Goal: Transaction & Acquisition: Purchase product/service

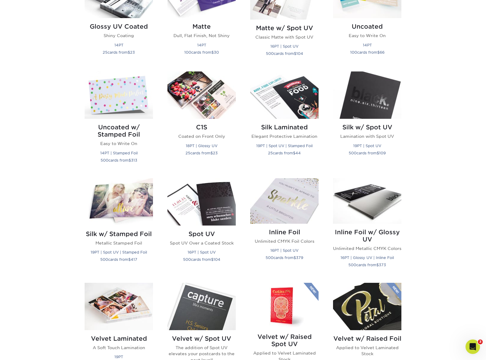
scroll to position [205, 0]
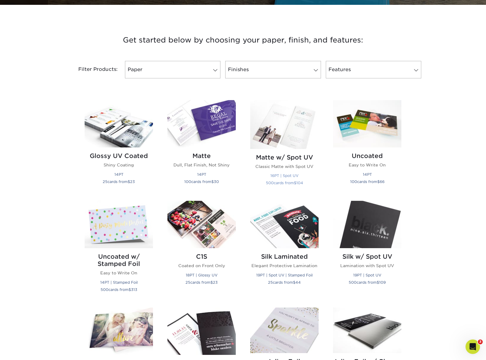
click at [291, 124] on img at bounding box center [284, 124] width 68 height 49
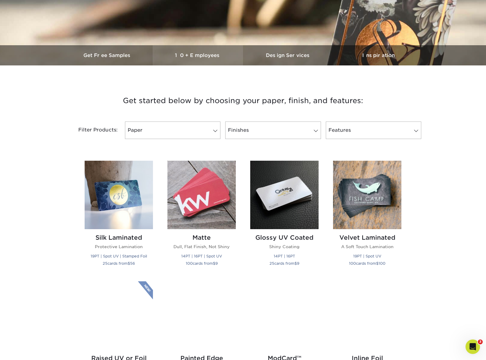
scroll to position [199, 0]
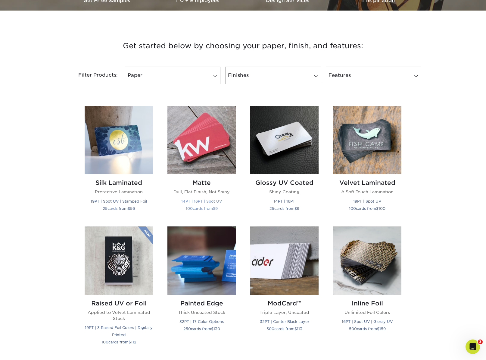
click at [199, 145] on img at bounding box center [202, 140] width 68 height 68
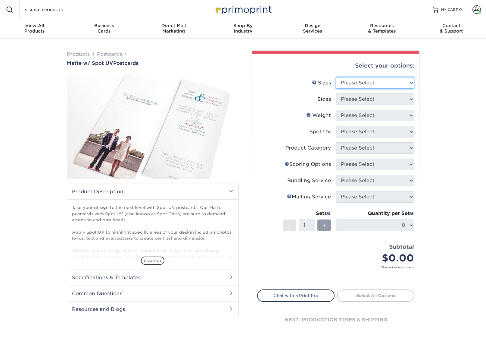
click at [405, 83] on select "Please Select 1.5" x 7" 2" x 6" 2" x 8" 2.12" x 5.5" 2.75" x 4.25" 2.75" x 8.5"…" at bounding box center [375, 82] width 78 height 11
select select "2.00x6.00"
click at [336, 77] on select "Please Select 1.5" x 7" 2" x 6" 2" x 8" 2.12" x 5.5" 2.75" x 4.25" 2.75" x 8.5"…" at bounding box center [375, 82] width 78 height 11
click at [404, 84] on select "Please Select 1.5" x 7" 2" x 6" 2" x 8" 2.12" x 5.5" 2.75" x 4.25" 2.75" x 8.5"…" at bounding box center [375, 82] width 78 height 11
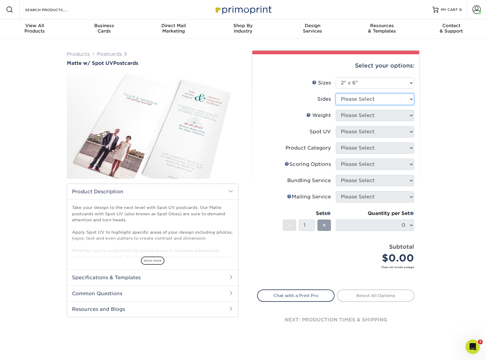
click at [408, 101] on select "Please Select Print Both Sides Print Front Only" at bounding box center [375, 98] width 78 height 11
select select "32d3c223-f82c-492b-b915-ba065a00862f"
click at [336, 93] on select "Please Select Print Both Sides Print Front Only" at bounding box center [375, 98] width 78 height 11
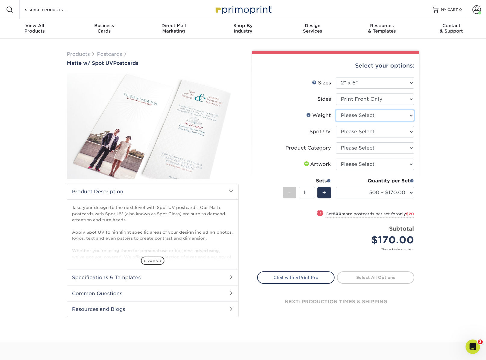
click at [409, 114] on select "Please Select 16PT" at bounding box center [375, 115] width 78 height 11
select select "16PT"
click at [336, 110] on select "Please Select 16PT" at bounding box center [375, 115] width 78 height 11
click at [405, 132] on select "Please Select Front Only" at bounding box center [375, 131] width 78 height 11
select select "1"
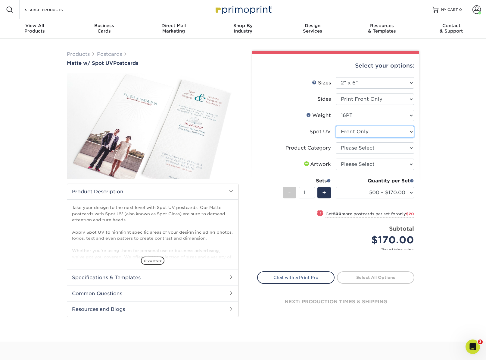
click at [336, 126] on select "Please Select Front Only" at bounding box center [375, 131] width 78 height 11
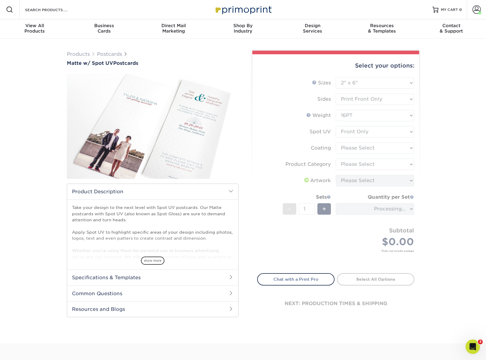
click at [408, 150] on form "Sizes Help Sizes Please Select 1.5" x 7" 2" x 6" 2" x 8" 2.12" x 5.5" 2.75" x 4…" at bounding box center [335, 171] width 157 height 189
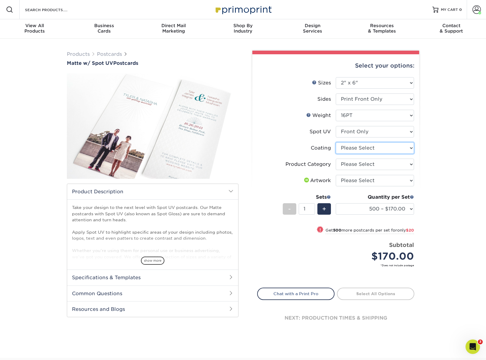
click at [406, 149] on select at bounding box center [375, 147] width 78 height 11
select select "121bb7b5-3b4d-429f-bd8d-bbf80e953313"
click at [336, 142] on select at bounding box center [375, 147] width 78 height 11
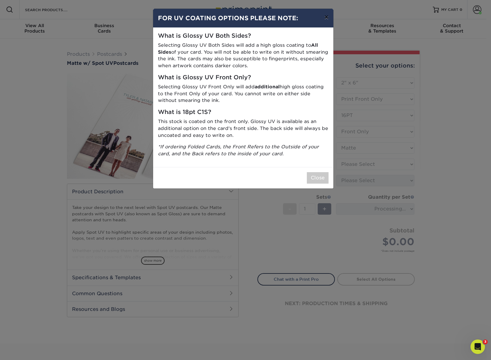
click at [328, 16] on button "×" at bounding box center [326, 17] width 14 height 17
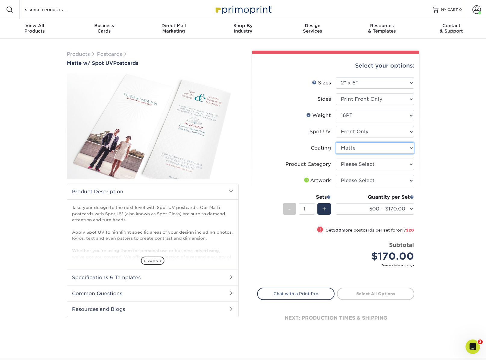
click at [396, 149] on select at bounding box center [375, 147] width 78 height 11
click at [387, 165] on select "Please Select Postcards" at bounding box center [375, 163] width 78 height 11
select select "9b7272e0-d6c8-4c3c-8e97-d3a1bcdab858"
click at [336, 158] on select "Please Select Postcards" at bounding box center [375, 163] width 78 height 11
click at [403, 181] on select "Please Select I will upload files I need a design - $150" at bounding box center [375, 180] width 78 height 11
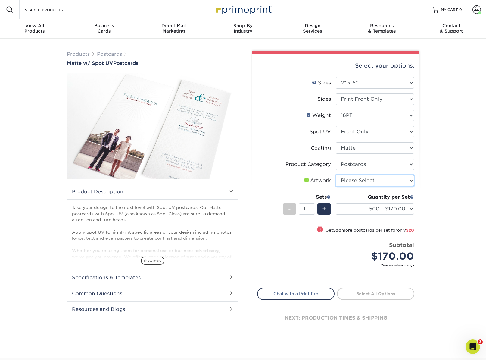
select select "upload"
click at [336, 175] on select "Please Select I will upload files I need a design - $150" at bounding box center [375, 180] width 78 height 11
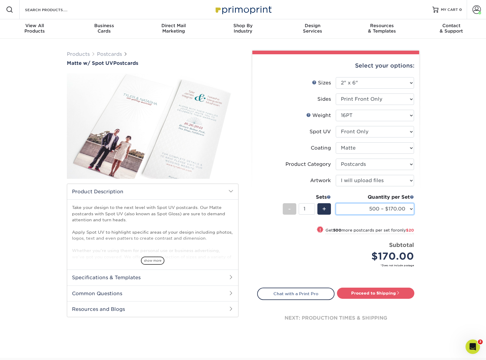
click at [405, 209] on select "500 – $170.00 1000 – $190.00 2500 – $396.00 5000 – $510.00 10000 – $969.00 1500…" at bounding box center [375, 208] width 78 height 11
click at [403, 112] on select "Please Select 16PT" at bounding box center [375, 115] width 78 height 11
click at [398, 149] on select at bounding box center [375, 147] width 78 height 11
click at [387, 146] on select at bounding box center [375, 147] width 78 height 11
click at [407, 133] on select "Please Select Front Only" at bounding box center [375, 131] width 78 height 11
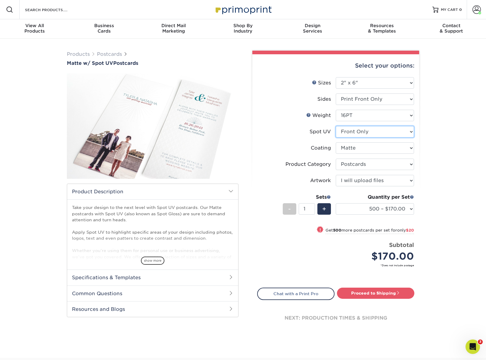
select select "-1"
click at [336, 126] on select "Please Select Front Only" at bounding box center [375, 131] width 78 height 11
select select "-1"
select select
select select "-1"
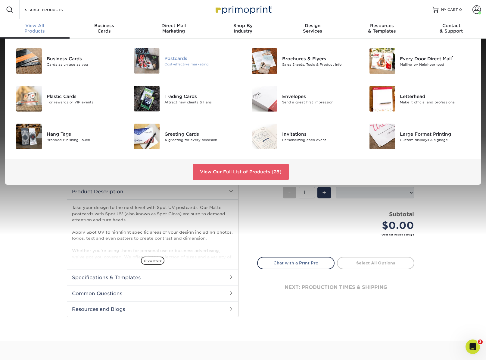
click at [168, 64] on div "Cost-effective marketing" at bounding box center [202, 64] width 74 height 5
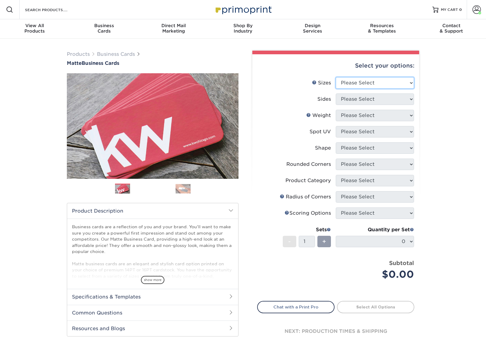
click at [404, 83] on select "Please Select 1.5" x 3.5" - Mini 1.75" x 3.5" - Mini 2" x 2" - Square 2" x 3" -…" at bounding box center [375, 82] width 78 height 11
click at [474, 12] on span at bounding box center [477, 9] width 8 height 8
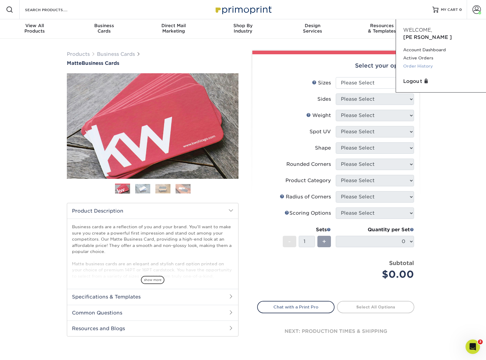
click at [428, 62] on link "Order History" at bounding box center [441, 66] width 76 height 8
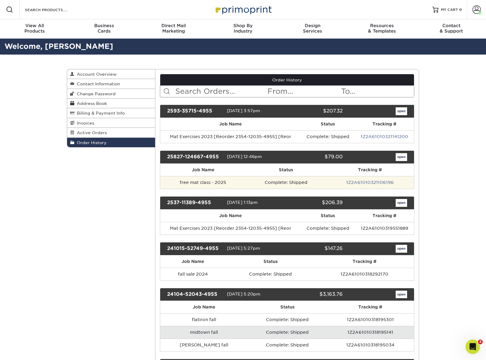
click at [231, 185] on td "free mat class - 2025" at bounding box center [203, 182] width 86 height 13
click at [355, 182] on link "1Z2A61010321106196" at bounding box center [371, 182] width 48 height 5
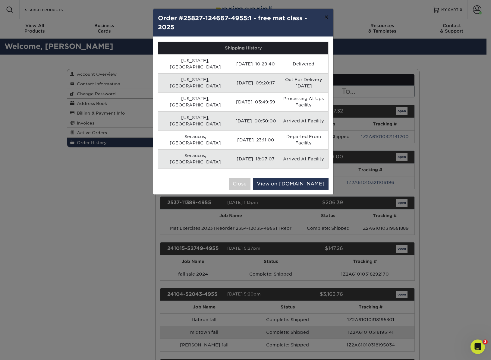
click at [328, 19] on button "×" at bounding box center [326, 17] width 14 height 17
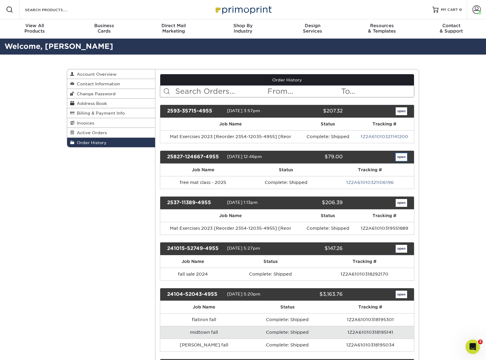
click at [399, 155] on link "open" at bounding box center [401, 157] width 11 height 8
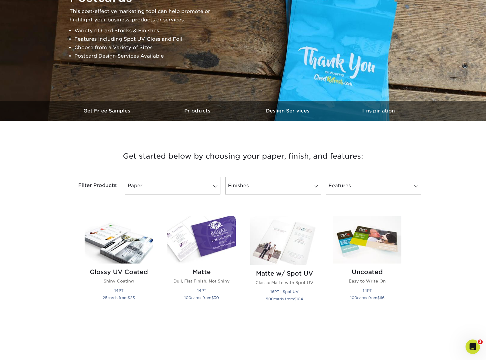
scroll to position [205, 0]
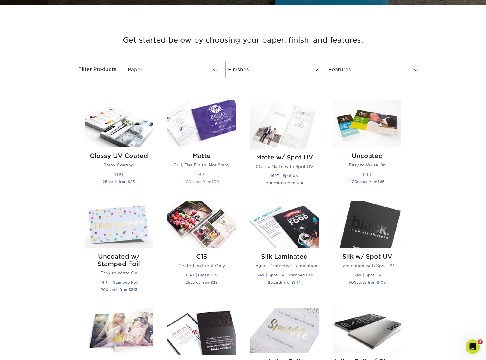
click at [188, 137] on img at bounding box center [202, 123] width 68 height 47
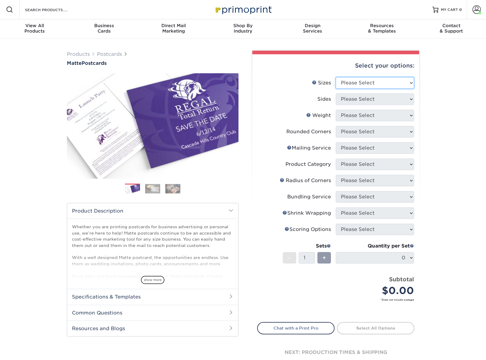
click at [388, 88] on select "Please Select 1.5" x 7" 2" x 4" 2" x 6" 2" x 7" 2" x 8" 2.12" x 5.5" 2.125" x 5…" at bounding box center [375, 82] width 78 height 11
select select "2.00x6.00"
click at [336, 77] on select "Please Select 1.5" x 7" 2" x 4" 2" x 6" 2" x 7" 2" x 8" 2.12" x 5.5" 2.125" x 5…" at bounding box center [375, 82] width 78 height 11
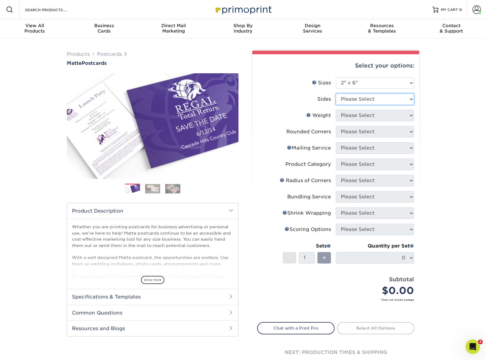
click at [399, 99] on select "Please Select Print Both Sides Print Front Only" at bounding box center [375, 98] width 78 height 11
select select "32d3c223-f82c-492b-b915-ba065a00862f"
click at [336, 93] on select "Please Select Print Both Sides Print Front Only" at bounding box center [375, 98] width 78 height 11
click at [409, 113] on select "Please Select 14PT 16PT" at bounding box center [375, 115] width 78 height 11
select select "14PT"
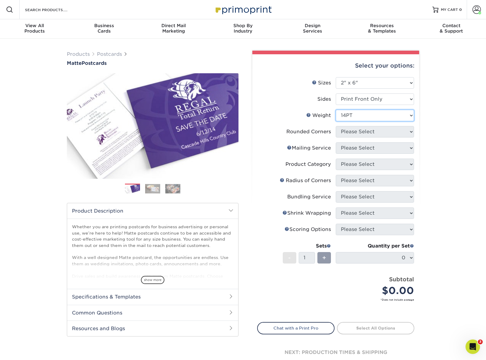
click at [336, 110] on select "Please Select 14PT 16PT" at bounding box center [375, 115] width 78 height 11
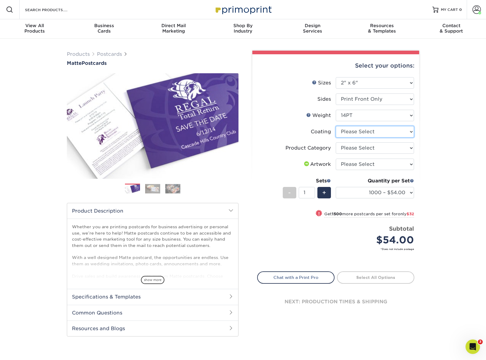
click at [398, 130] on select at bounding box center [375, 131] width 78 height 11
select select "121bb7b5-3b4d-429f-bd8d-bbf80e953313"
click at [336, 126] on select at bounding box center [375, 131] width 78 height 11
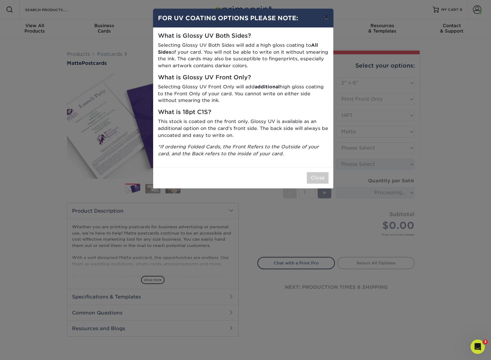
click at [328, 16] on button "×" at bounding box center [326, 17] width 14 height 17
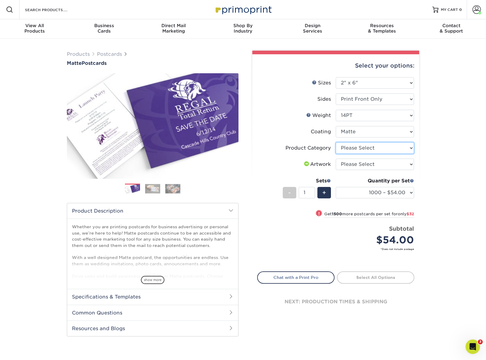
click at [401, 152] on select "Please Select Postcards" at bounding box center [375, 147] width 78 height 11
select select "9b7272e0-d6c8-4c3c-8e97-d3a1bcdab858"
click at [336, 142] on select "Please Select Postcards" at bounding box center [375, 147] width 78 height 11
click at [397, 164] on select "Please Select I will upload files I need a design - $150" at bounding box center [375, 163] width 78 height 11
select select "upload"
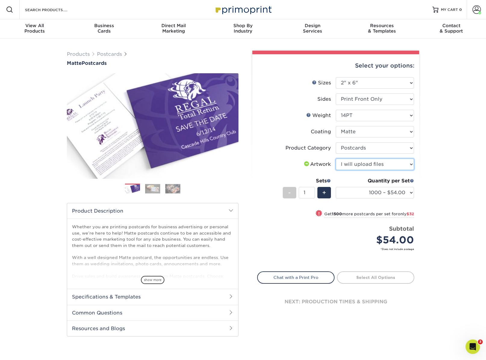
click at [336, 158] on select "Please Select I will upload files I need a design - $150" at bounding box center [375, 163] width 78 height 11
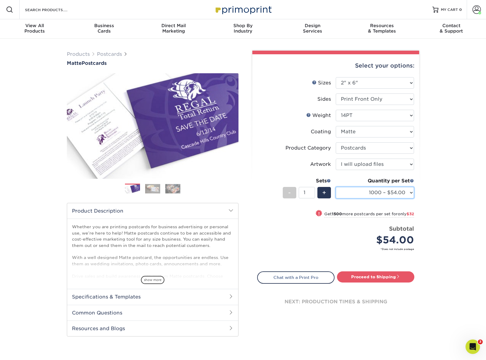
click at [398, 193] on select "1000 – $54.00 2500 – $86.00 5000 – $130.00 10000 – $247.00 15000 – $364.00 2000…" at bounding box center [375, 192] width 78 height 11
click at [382, 192] on select "1000 – $54.00 2500 – $86.00 5000 – $130.00 10000 – $247.00 15000 – $364.00 2000…" at bounding box center [375, 192] width 78 height 11
click at [472, 342] on icon "Open Intercom Messenger" at bounding box center [472, 346] width 10 height 10
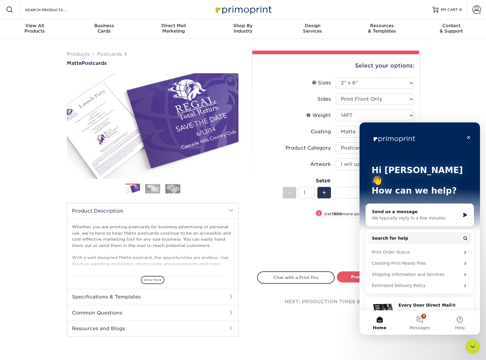
click at [419, 215] on div "We typically reply in a few minutes" at bounding box center [416, 218] width 88 height 6
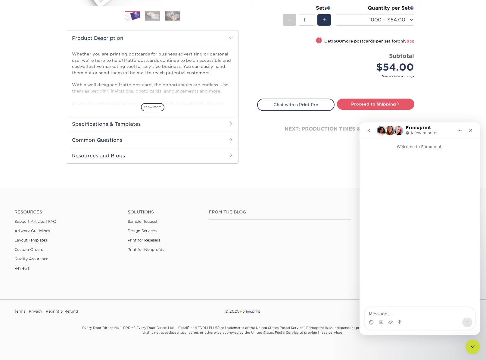
scroll to position [166, 0]
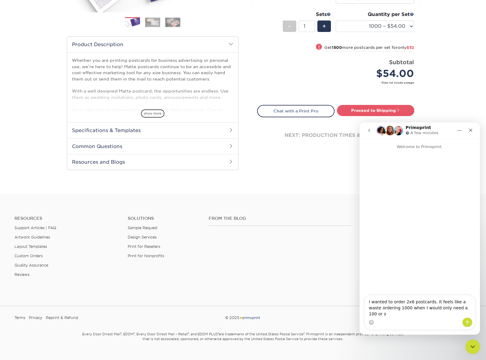
type textarea "I wanted to order 2x6 postcards. It feels like a waste ordering 1000 when I wou…"
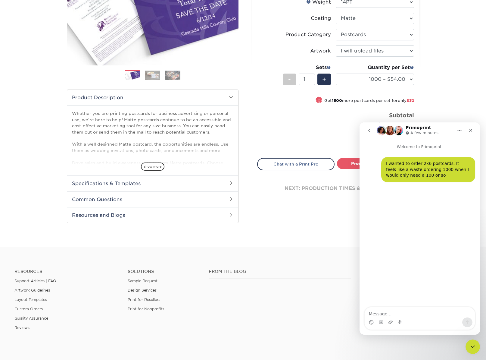
scroll to position [58, 0]
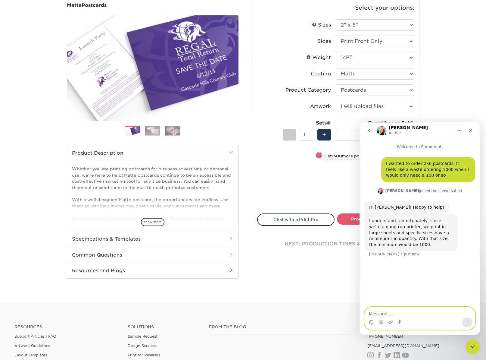
click at [409, 317] on textarea "Message…" at bounding box center [420, 312] width 110 height 10
type textarea "okay, thanks"
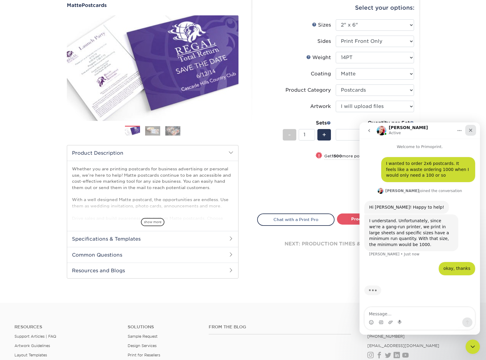
click at [471, 131] on icon "Close" at bounding box center [471, 130] width 5 height 5
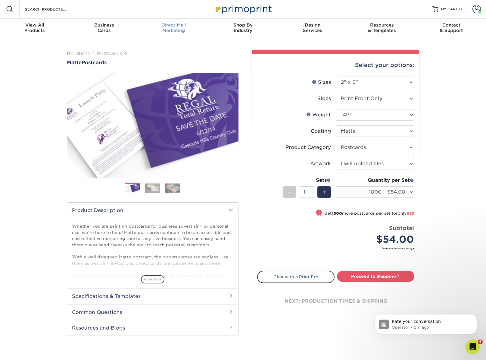
scroll to position [0, 0]
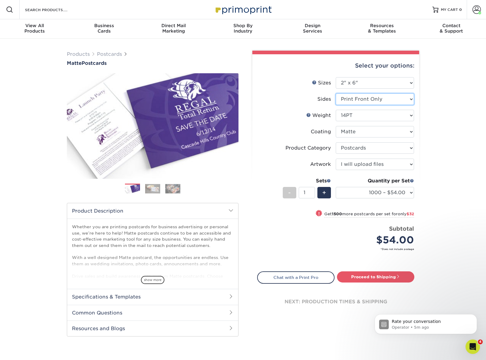
click at [411, 96] on select "Please Select Print Both Sides Print Front Only" at bounding box center [375, 98] width 78 height 11
select select "13abbda7-1d64-4f25-8bb2-c179b224825d"
click at [336, 93] on select "Please Select Print Both Sides Print Front Only" at bounding box center [375, 98] width 78 height 11
select select "-1"
select select
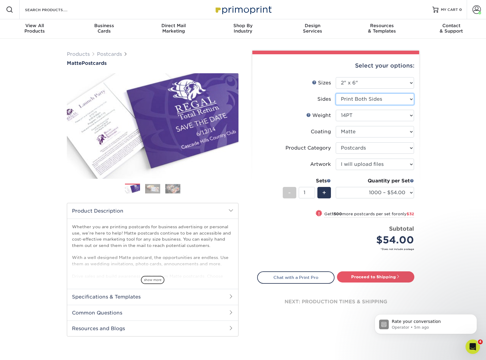
select select "-1"
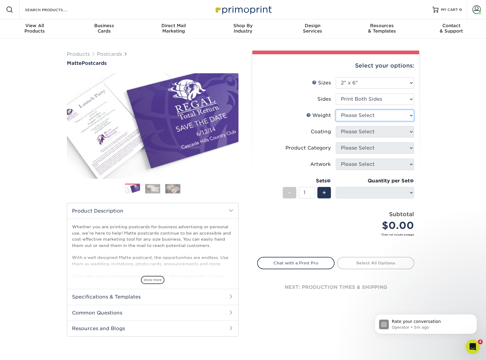
click at [406, 114] on select "Please Select 14PT 16PT" at bounding box center [375, 115] width 78 height 11
select select "14PT"
click at [336, 110] on select "Please Select 14PT 16PT" at bounding box center [375, 115] width 78 height 11
select select "-1"
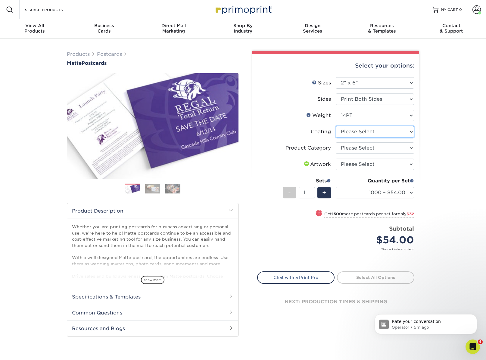
click at [398, 127] on select at bounding box center [375, 131] width 78 height 11
select select "121bb7b5-3b4d-429f-bd8d-bbf80e953313"
click at [336, 126] on select at bounding box center [375, 131] width 78 height 11
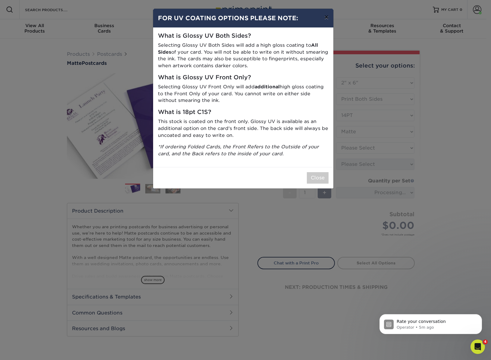
click at [327, 17] on button "×" at bounding box center [326, 17] width 14 height 17
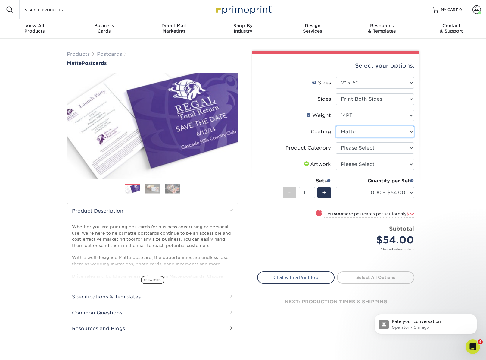
click at [410, 132] on select at bounding box center [375, 131] width 78 height 11
click at [409, 147] on select "Please Select Postcards" at bounding box center [375, 147] width 78 height 11
select select "9b7272e0-d6c8-4c3c-8e97-d3a1bcdab858"
click at [336, 142] on select "Please Select Postcards" at bounding box center [375, 147] width 78 height 11
click at [400, 165] on select "Please Select I will upload files I need a design - $150" at bounding box center [375, 163] width 78 height 11
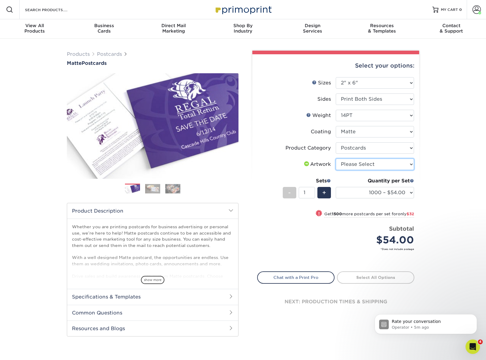
select select "upload"
click at [336, 158] on select "Please Select I will upload files I need a design - $150" at bounding box center [375, 163] width 78 height 11
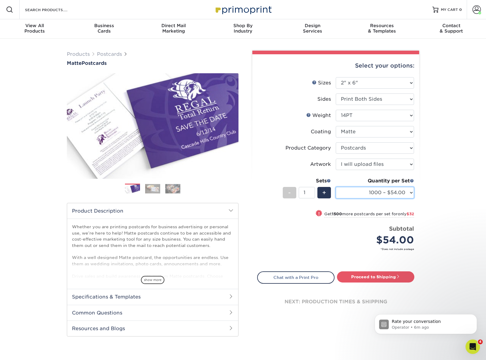
click at [408, 190] on select "1000 – $54.00 2500 – $86.00 5000 – $130.00 10000 – $247.00 15000 – $364.00 2000…" at bounding box center [375, 192] width 78 height 11
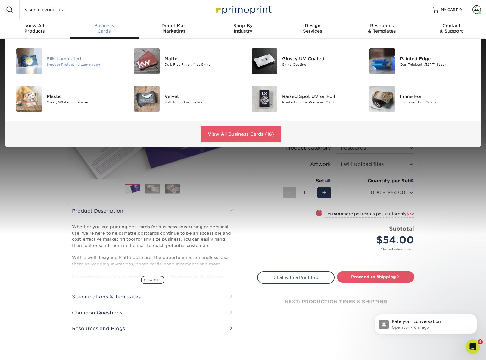
click at [61, 55] on div "Silk Laminated" at bounding box center [84, 58] width 74 height 7
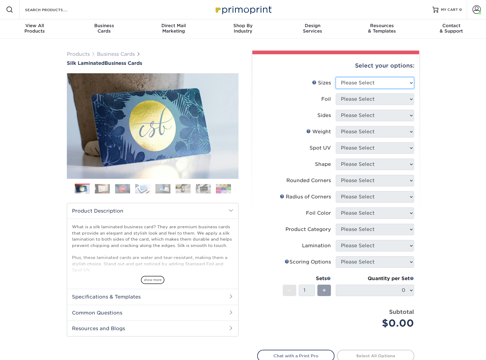
click at [406, 83] on select "Please Select 1.5" x 3.5" - Mini 1.75" x 3.5" - Mini 2" x 2" - Square 2" x 3" -…" at bounding box center [375, 82] width 78 height 11
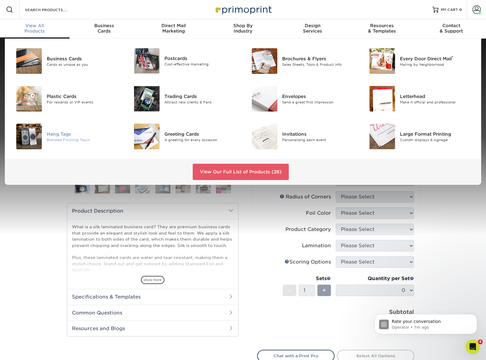
click at [52, 136] on div "Hang Tags" at bounding box center [84, 133] width 74 height 7
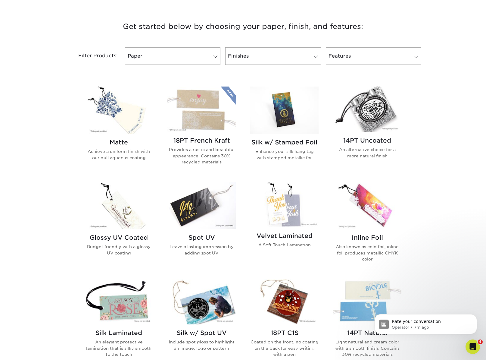
scroll to position [333, 0]
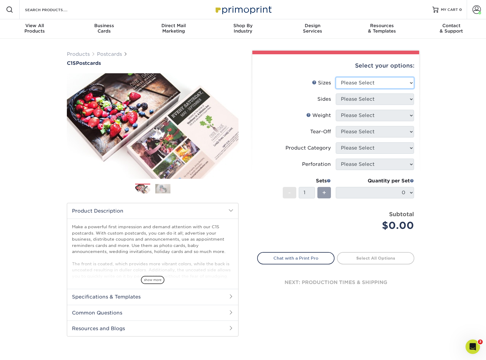
click at [403, 81] on select "Please Select 2" x 6" 2" x 8" 2.12" x 5.5" 2.75" x 4.25" 2.75" x 8.5" 3" x 3" 3…" at bounding box center [375, 82] width 78 height 11
select select "2.00x6.00"
click at [336, 77] on select "Please Select 2" x 6" 2" x 8" 2.12" x 5.5" 2.75" x 4.25" 2.75" x 8.5" 3" x 3" 3…" at bounding box center [375, 82] width 78 height 11
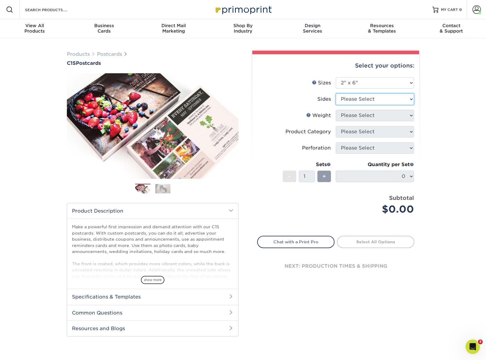
click at [406, 97] on select "Please Select Print Both Sides Print Front Only" at bounding box center [375, 98] width 78 height 11
select select "32d3c223-f82c-492b-b915-ba065a00862f"
click at [336, 93] on select "Please Select Print Both Sides Print Front Only" at bounding box center [375, 98] width 78 height 11
click at [406, 117] on select "Please Select 18PT C1S" at bounding box center [375, 115] width 78 height 11
select select "18PTC1S"
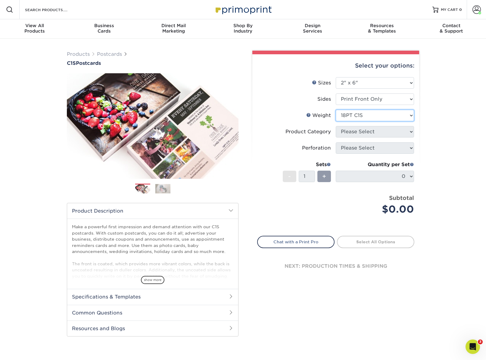
click at [336, 110] on select "Please Select 18PT C1S" at bounding box center [375, 115] width 78 height 11
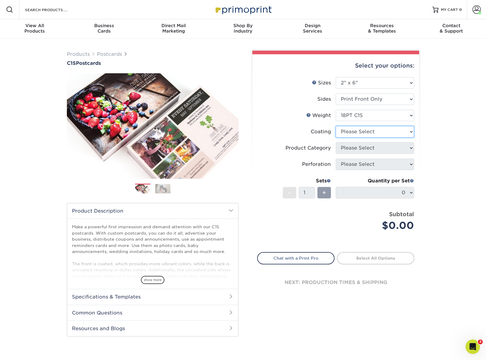
click at [401, 130] on select at bounding box center [375, 131] width 78 height 11
select select "3e7618de-abca-4bda-9f97-8b9129e913d8"
click at [336, 126] on select at bounding box center [375, 131] width 78 height 11
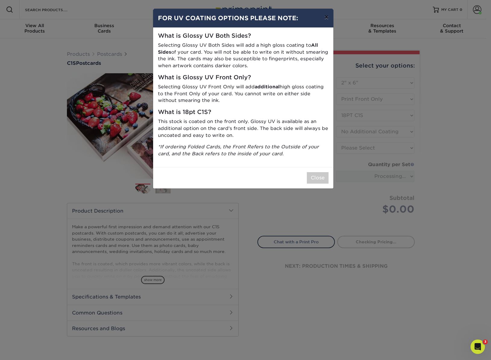
click at [326, 14] on button "×" at bounding box center [326, 17] width 14 height 17
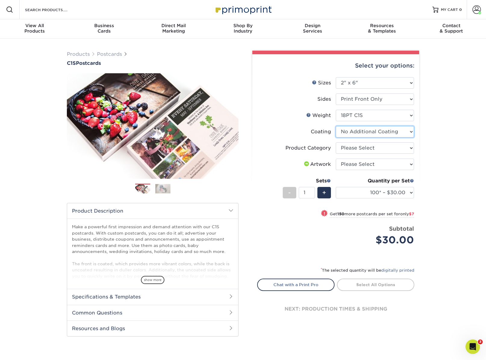
click at [396, 132] on select at bounding box center [375, 131] width 78 height 11
click at [400, 152] on select "Please Select Postcards" at bounding box center [375, 147] width 78 height 11
select select "9b7272e0-d6c8-4c3c-8e97-d3a1bcdab858"
click at [336, 142] on select "Please Select Postcards" at bounding box center [375, 147] width 78 height 11
click at [405, 163] on select "Please Select I will upload files I need a design - $150" at bounding box center [375, 163] width 78 height 11
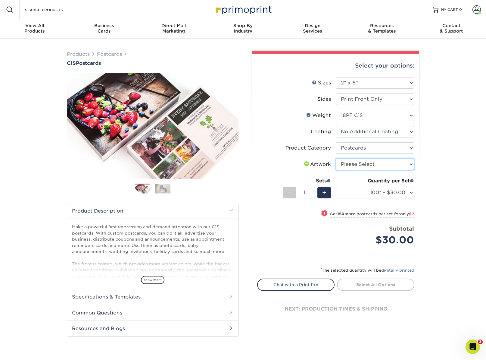
select select "upload"
click at [336, 158] on select "Please Select I will upload files I need a design - $150" at bounding box center [375, 163] width 78 height 11
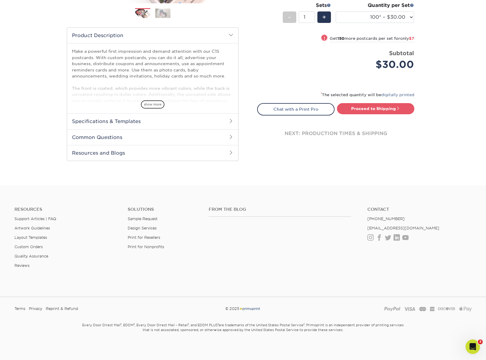
scroll to position [71, 0]
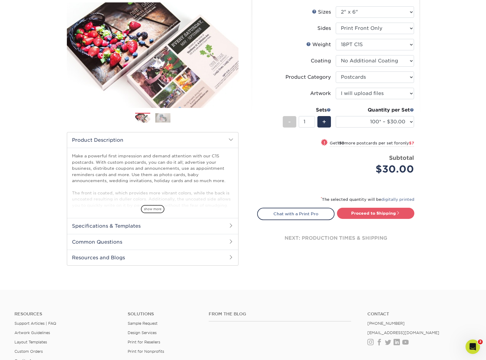
click at [232, 136] on h2 "Product Description" at bounding box center [152, 139] width 171 height 15
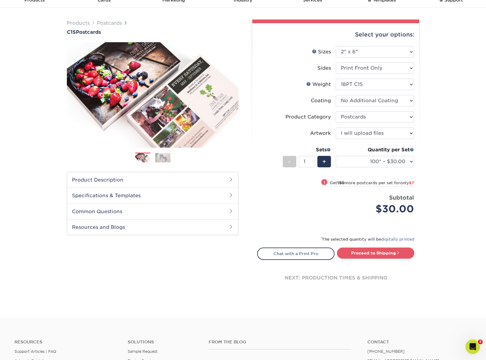
scroll to position [0, 0]
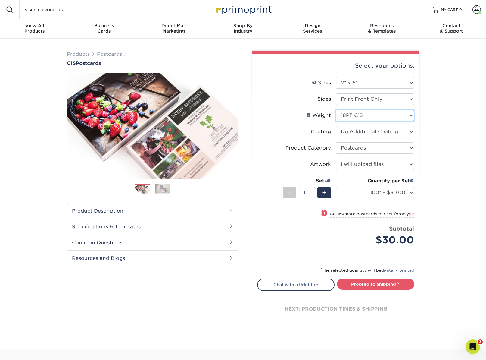
click at [410, 116] on select "Please Select 18PT C1S" at bounding box center [375, 115] width 78 height 11
click at [406, 130] on select at bounding box center [375, 131] width 78 height 11
select select "1e8116af-acfc-44b1-83dc-8181aa338834"
click at [336, 126] on select at bounding box center [375, 131] width 78 height 11
select select "-1"
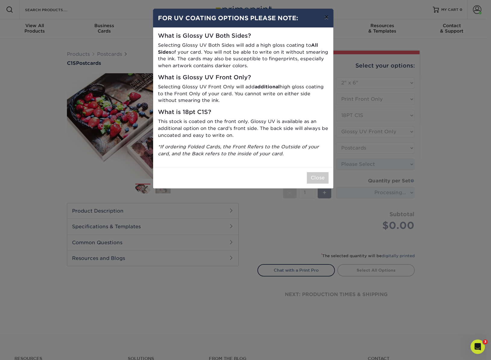
click at [325, 12] on button "×" at bounding box center [326, 17] width 14 height 17
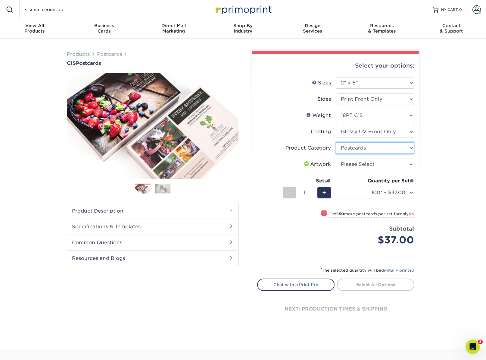
click at [399, 149] on select "Please Select Postcards" at bounding box center [375, 147] width 78 height 11
click at [336, 142] on select "Please Select Postcards" at bounding box center [375, 147] width 78 height 11
click at [411, 162] on select "Please Select I will upload files I need a design - $150" at bounding box center [375, 163] width 78 height 11
select select "upload"
click at [336, 158] on select "Please Select I will upload files I need a design - $150" at bounding box center [375, 163] width 78 height 11
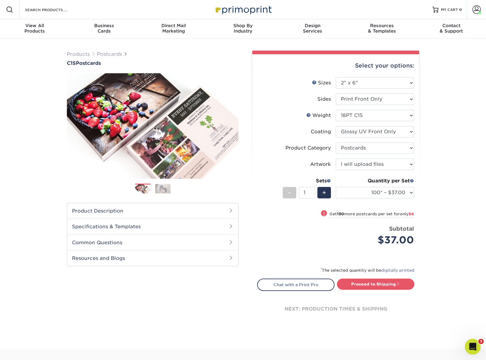
drag, startPoint x: 472, startPoint y: 344, endPoint x: 468, endPoint y: 348, distance: 5.3
click at [472, 344] on icon "Open Intercom Messenger" at bounding box center [472, 346] width 10 height 10
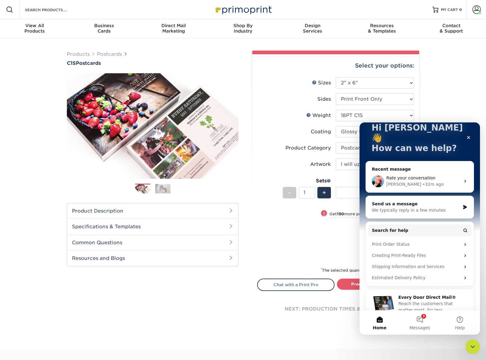
scroll to position [43, 0]
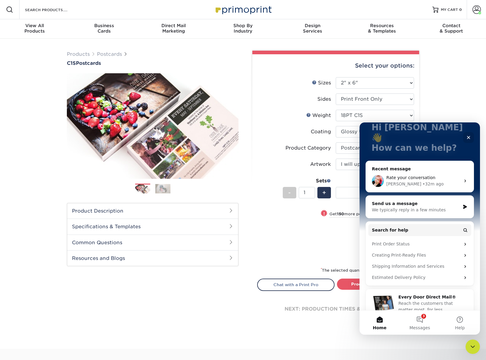
click at [452, 69] on div "Products Postcards C1S Postcards Previous" at bounding box center [243, 194] width 486 height 310
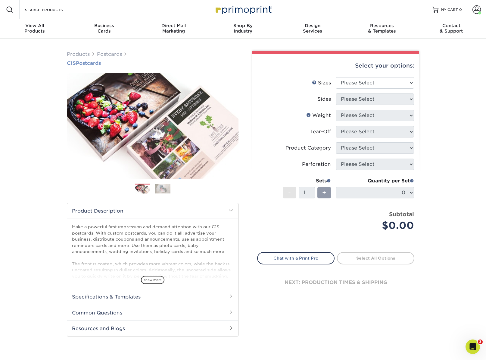
drag, startPoint x: 64, startPoint y: 62, endPoint x: 104, endPoint y: 61, distance: 40.1
click at [104, 61] on div "Products Postcards C1S Postcards" at bounding box center [152, 194] width 181 height 286
copy h1 "C1S Postcards"
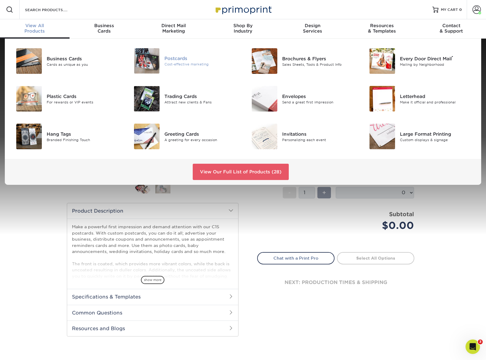
click at [177, 55] on div "Postcards" at bounding box center [202, 58] width 74 height 7
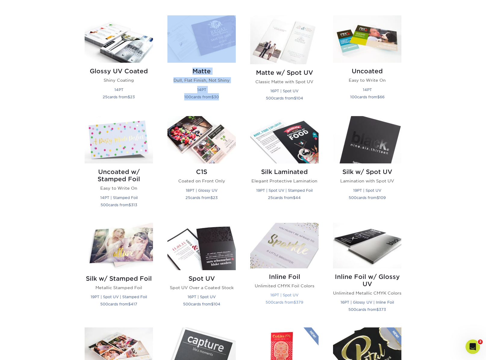
scroll to position [253, 0]
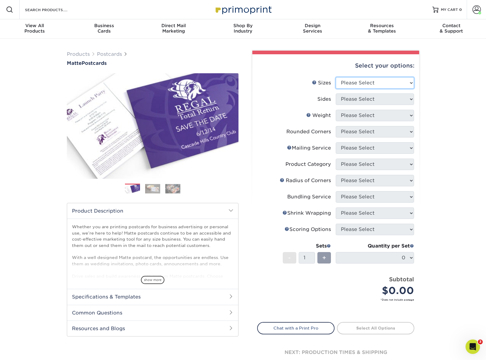
click at [360, 79] on select "Please Select 1.5" x 7" 2" x 4" 2" x 6" 2" x 7" 2" x 8" 2.12" x 5.5" 2.125" x 5…" at bounding box center [375, 82] width 78 height 11
select select "2.00x6.00"
click at [336, 77] on select "Please Select 1.5" x 7" 2" x 4" 2" x 6" 2" x 7" 2" x 8" 2.12" x 5.5" 2.125" x 5…" at bounding box center [375, 82] width 78 height 11
click at [407, 99] on select "Please Select" at bounding box center [375, 98] width 78 height 11
select select "32d3c223-f82c-492b-b915-ba065a00862f"
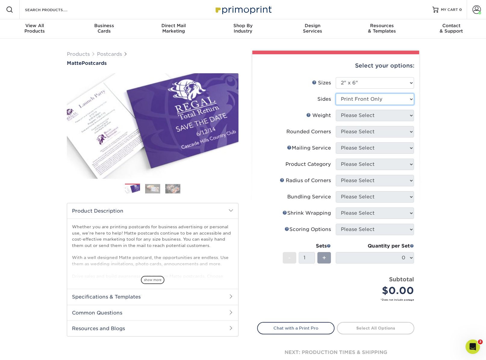
click at [336, 93] on select "Please Select Print Both Sides Print Front Only" at bounding box center [375, 98] width 78 height 11
click at [409, 117] on select "Please Select 14PT 16PT" at bounding box center [375, 115] width 78 height 11
select select "14PT"
click at [336, 110] on select "Please Select 14PT 16PT" at bounding box center [375, 115] width 78 height 11
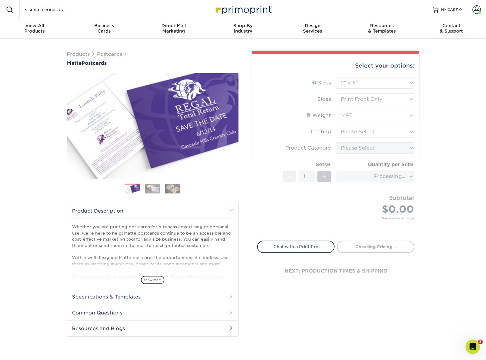
click at [411, 132] on form "Sizes Help Sizes Please Select 1.5" x 7" 2" x 4" 2" x 6" 2" x 7" 2" x 8" 2.12" …" at bounding box center [335, 155] width 157 height 156
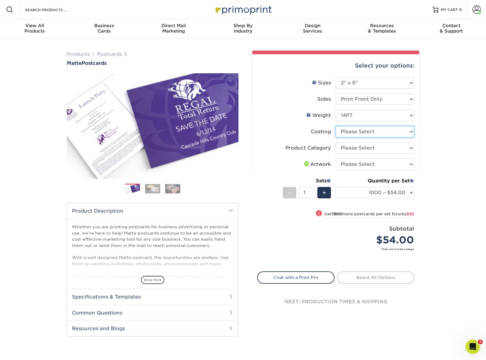
click at [403, 129] on select at bounding box center [375, 131] width 78 height 11
select select "121bb7b5-3b4d-429f-bd8d-bbf80e953313"
click at [336, 126] on select at bounding box center [375, 131] width 78 height 11
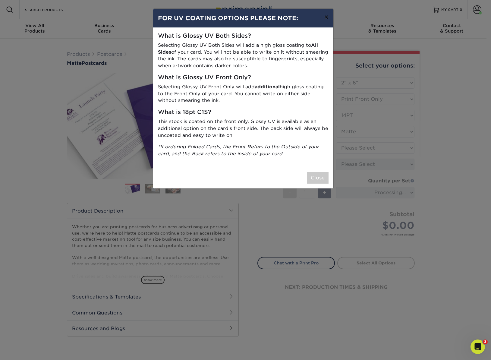
click at [327, 14] on button "×" at bounding box center [326, 17] width 14 height 17
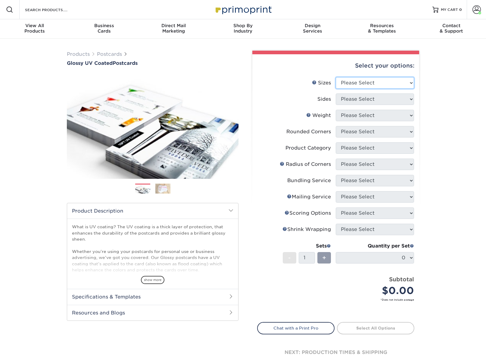
click at [386, 84] on select "Please Select 1.5" x 7" 2" x 4" 2" x 6" 2" x 7" 2" x 8" 2.12" x 5.5" 2.12" x 5.…" at bounding box center [375, 82] width 78 height 11
select select "2.00x6.00"
click at [336, 77] on select "Please Select 1.5" x 7" 2" x 4" 2" x 6" 2" x 7" 2" x 8" 2.12" x 5.5" 2.12" x 5.…" at bounding box center [375, 82] width 78 height 11
click at [409, 95] on select "Please Select Print Both Sides Print Front Only" at bounding box center [375, 98] width 78 height 11
select select "32d3c223-f82c-492b-b915-ba065a00862f"
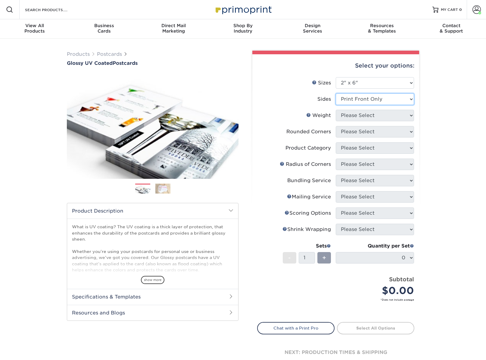
click at [336, 93] on select "Please Select Print Both Sides Print Front Only" at bounding box center [375, 98] width 78 height 11
click at [403, 118] on select "Please Select 14PT 16PT 18PT C1S" at bounding box center [375, 115] width 78 height 11
select select "14PT"
click at [336, 110] on select "Please Select 14PT 16PT 18PT C1S" at bounding box center [375, 115] width 78 height 11
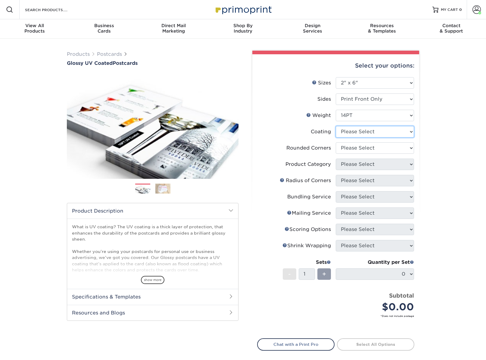
click at [401, 130] on select at bounding box center [375, 131] width 78 height 11
select select "1e8116af-acfc-44b1-83dc-8181aa338834"
click at [336, 126] on select at bounding box center [375, 131] width 78 height 11
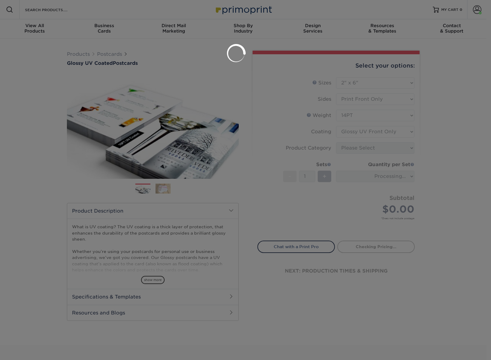
click at [410, 148] on div at bounding box center [245, 180] width 491 height 360
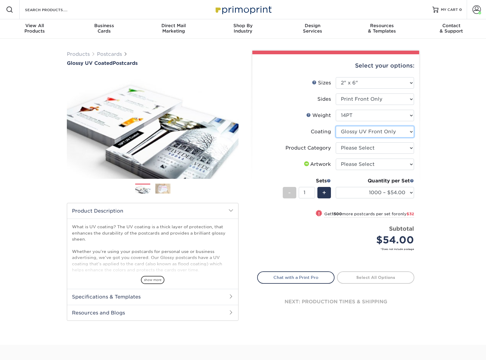
click at [412, 134] on select at bounding box center [375, 131] width 78 height 11
click at [404, 115] on select "Please Select 14PT 16PT 18PT C1S" at bounding box center [375, 115] width 78 height 11
select select "18PTC1S"
click at [336, 110] on select "Please Select 14PT 16PT 18PT C1S" at bounding box center [375, 115] width 78 height 11
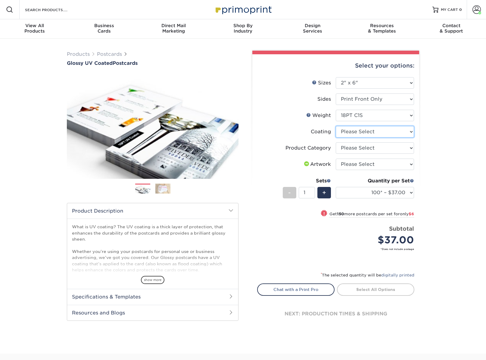
click at [406, 132] on select at bounding box center [375, 131] width 78 height 11
select select "1e8116af-acfc-44b1-83dc-8181aa338834"
click at [336, 126] on select at bounding box center [375, 131] width 78 height 11
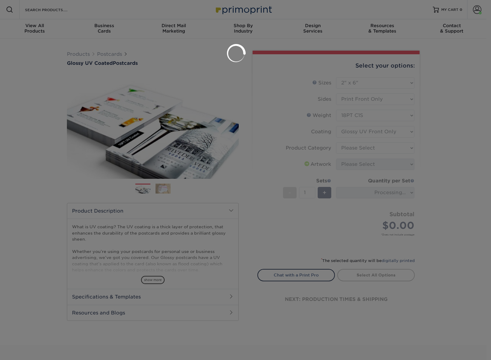
click at [409, 146] on div at bounding box center [245, 180] width 491 height 360
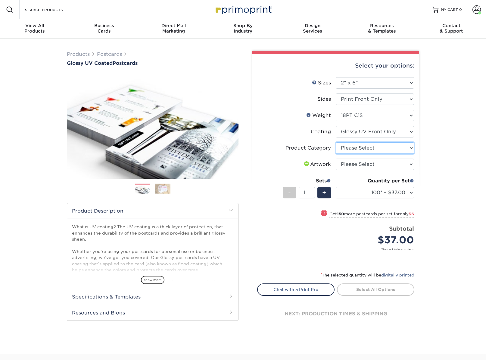
click at [409, 146] on select "Please Select Postcards" at bounding box center [375, 147] width 78 height 11
select select "9b7272e0-d6c8-4c3c-8e97-d3a1bcdab858"
click at [336, 142] on select "Please Select Postcards" at bounding box center [375, 147] width 78 height 11
click at [405, 163] on select "Please Select I will upload files I need a design - $150" at bounding box center [375, 163] width 78 height 11
select select "upload"
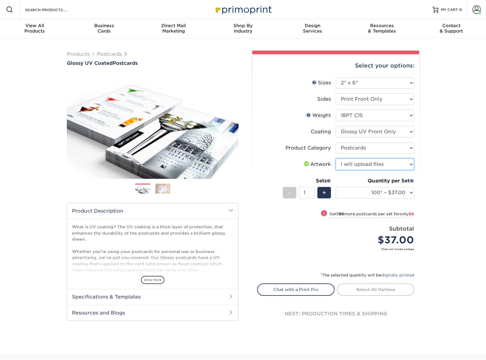
click at [336, 158] on select "Please Select I will upload files I need a design - $150" at bounding box center [375, 163] width 78 height 11
click at [459, 150] on div "Products Postcards Glossy UV Coated Postcards Previous Next show more 25" at bounding box center [243, 196] width 486 height 315
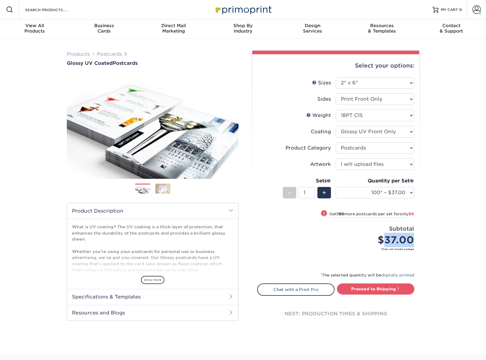
drag, startPoint x: 384, startPoint y: 238, endPoint x: 412, endPoint y: 234, distance: 28.3
click at [412, 234] on div "$37.00" at bounding box center [377, 240] width 74 height 14
copy div "37.00"
click at [409, 77] on select "Please Select 1.5" x 7" 2" x 4" 2" x 6" 2" x 7" 2" x 8" 2.12" x 5.5" 2.12" x 5.…" at bounding box center [375, 82] width 78 height 11
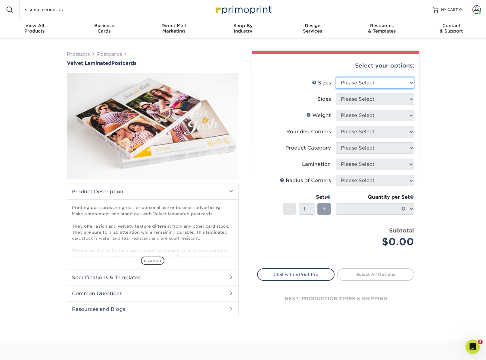
click at [401, 88] on select "Please Select 2" x 6" 2" x 8" 3" x 5" 3.5" x 3.5" 3.5" x 4" 3.5" x 8.5" 3.67" x…" at bounding box center [375, 82] width 78 height 11
select select "2.00x6.00"
click at [336, 77] on select "Please Select 2" x 6" 2" x 8" 3" x 5" 3.5" x 3.5" 3.5" x 4" 3.5" x 8.5" 3.67" x…" at bounding box center [375, 82] width 78 height 11
click at [413, 96] on select "Please Select Print Both Sides Print Front Only" at bounding box center [375, 98] width 78 height 11
select select "32d3c223-f82c-492b-b915-ba065a00862f"
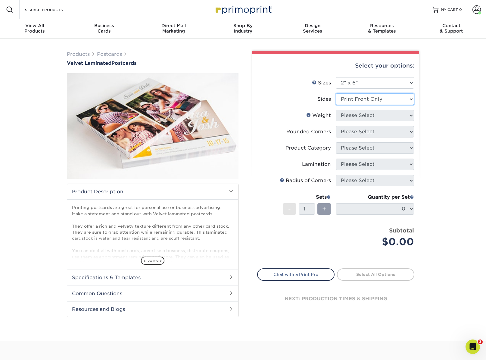
click at [336, 93] on select "Please Select Print Both Sides Print Front Only" at bounding box center [375, 98] width 78 height 11
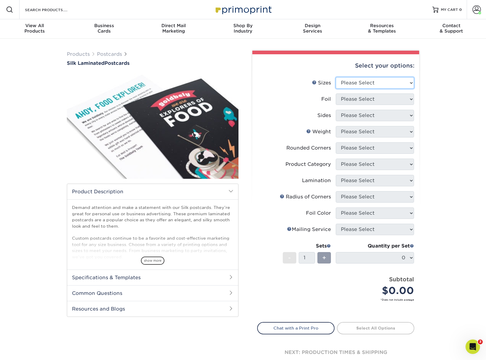
click at [362, 79] on select "Please Select 2" x 4" 2" x 6" 2" x 8" 3" x 5" 3.5" x 3.5" 3.5" x 4" 3.5" x 8.5"…" at bounding box center [375, 82] width 78 height 11
select select "2.00x6.00"
click at [336, 77] on select "Please Select 2" x 4" 2" x 6" 2" x 8" 3" x 5" 3.5" x 3.5" 3.5" x 4" 3.5" x 8.5"…" at bounding box center [375, 82] width 78 height 11
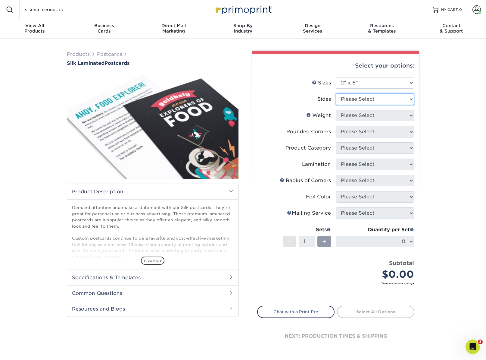
click at [397, 103] on select "Please Select Print Both Sides Print Front Only" at bounding box center [375, 98] width 78 height 11
select select "32d3c223-f82c-492b-b915-ba065a00862f"
click at [336, 93] on select "Please Select Print Both Sides Print Front Only" at bounding box center [375, 98] width 78 height 11
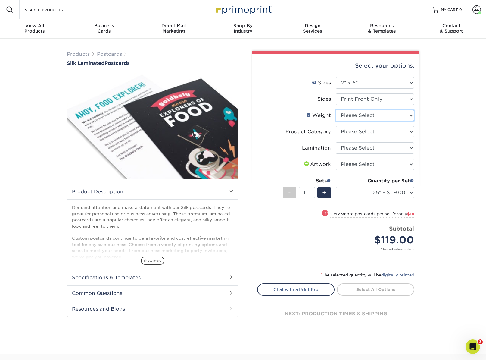
click at [406, 114] on select "Please Select 16PT" at bounding box center [375, 115] width 78 height 11
select select "16PT"
click at [336, 110] on select "Please Select 16PT" at bounding box center [375, 115] width 78 height 11
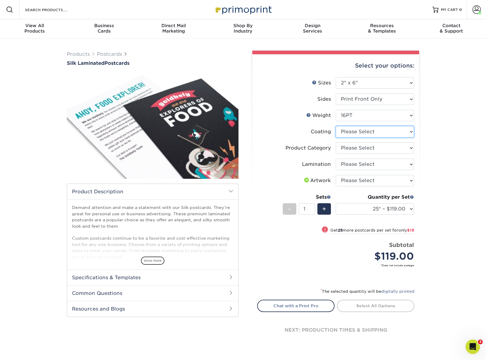
click at [397, 131] on select at bounding box center [375, 131] width 78 height 11
select select "3e7618de-abca-4bda-9f97-8b9129e913d8"
click at [336, 126] on select at bounding box center [375, 131] width 78 height 11
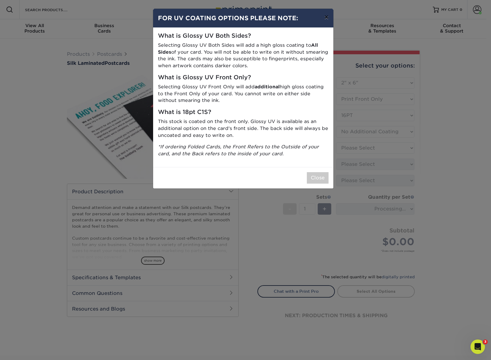
click at [323, 18] on button "×" at bounding box center [326, 17] width 14 height 17
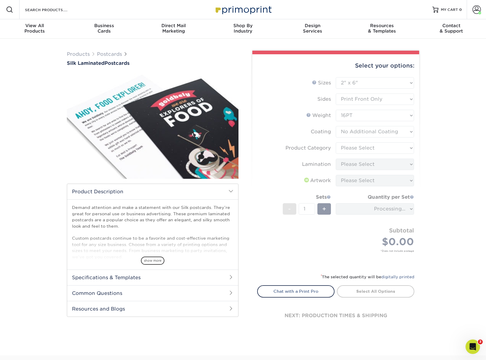
click at [407, 146] on form "Sizes Help Sizes Please Select 2" x 4" 2" x 6" 2" x 8" 3" x 5" 3.5" x 3.5" 3.5"…" at bounding box center [335, 171] width 157 height 189
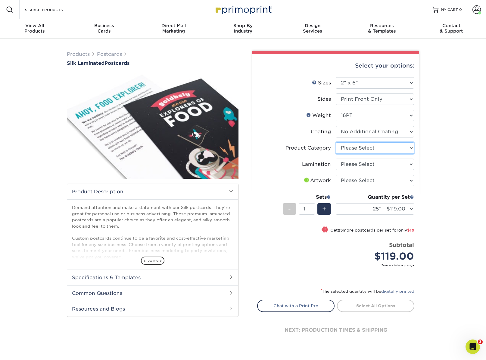
click at [407, 147] on select "Please Select Postcards" at bounding box center [375, 147] width 78 height 11
select select "9b7272e0-d6c8-4c3c-8e97-d3a1bcdab858"
click at [336, 142] on select "Please Select Postcards" at bounding box center [375, 147] width 78 height 11
click at [406, 164] on select "Please Select Silk" at bounding box center [375, 163] width 78 height 11
select select "ccacb42f-45f7-42d3-bbd3-7c8421cf37f0"
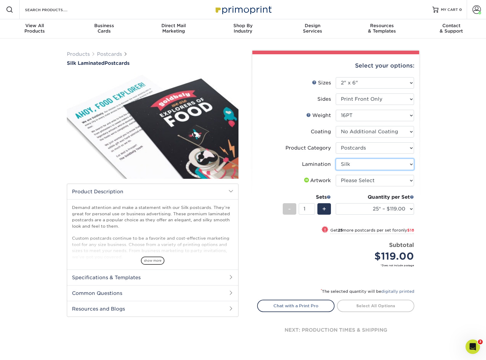
click at [336, 158] on select "Please Select Silk" at bounding box center [375, 163] width 78 height 11
click at [404, 177] on select "Please Select I will upload files I need a design - $150" at bounding box center [375, 180] width 78 height 11
select select "upload"
click at [336, 175] on select "Please Select I will upload files I need a design - $150" at bounding box center [375, 180] width 78 height 11
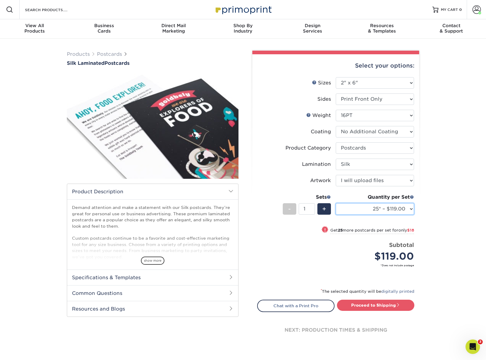
click at [409, 209] on select "25* – $119.00 50* – $137.00 75* – $153.00 100* – $174.00 250* – $178.00 500 – $…" at bounding box center [375, 208] width 78 height 11
